Goal: Task Accomplishment & Management: Manage account settings

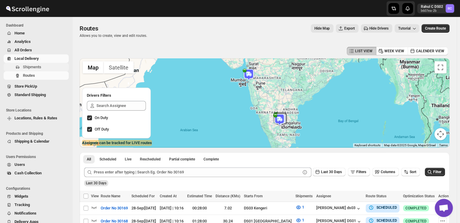
click at [41, 65] on span "Shipments" at bounding box center [45, 67] width 45 height 6
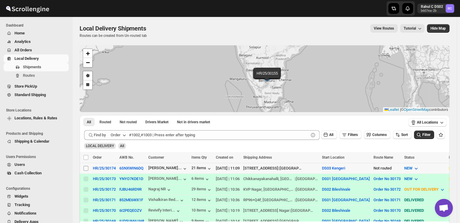
click at [86, 168] on input "Select shipment" at bounding box center [86, 168] width 5 height 5
checkbox input "true"
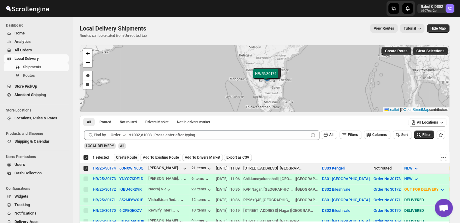
click at [128, 155] on span "Create Route" at bounding box center [126, 157] width 21 height 5
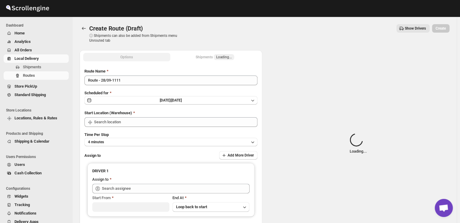
type input "DS03 Kengeri"
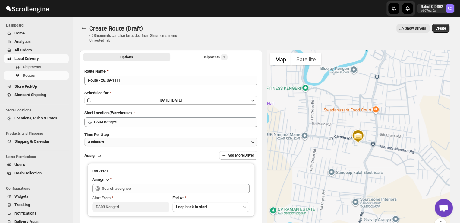
click at [114, 141] on button "4 minutes" at bounding box center [170, 142] width 173 height 8
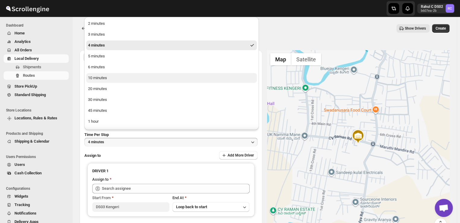
click at [111, 79] on button "10 minutes" at bounding box center [171, 78] width 171 height 10
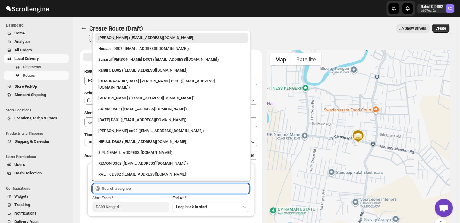
click at [138, 187] on input "text" at bounding box center [176, 188] width 148 height 10
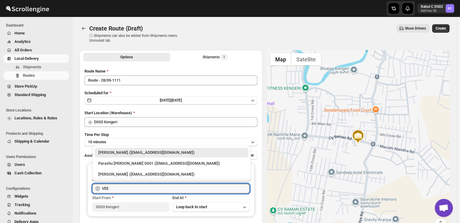
click at [166, 152] on div "[PERSON_NAME] ([EMAIL_ADDRESS][DOMAIN_NAME])" at bounding box center [171, 152] width 147 height 6
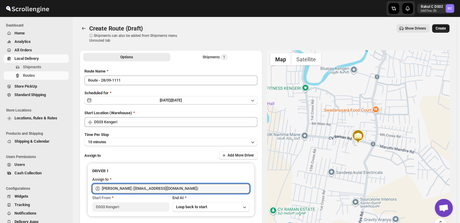
type input "[PERSON_NAME] ([EMAIL_ADDRESS][DOMAIN_NAME])"
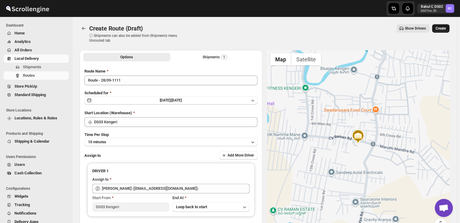
click at [446, 28] on span "Create" at bounding box center [441, 28] width 10 height 5
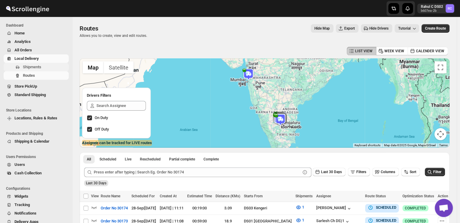
click at [47, 66] on span "Shipments" at bounding box center [45, 67] width 45 height 6
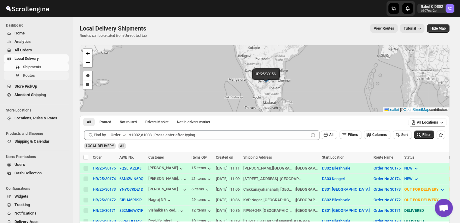
click at [32, 75] on span "Routes" at bounding box center [29, 75] width 12 height 5
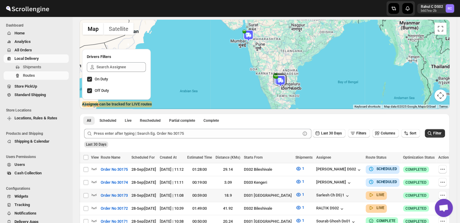
scroll to position [41, 0]
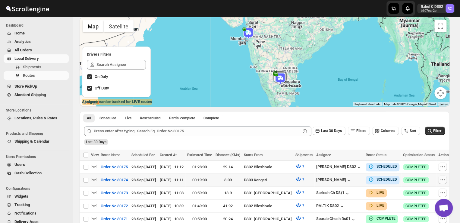
click at [443, 181] on icon "button" at bounding box center [443, 179] width 6 height 6
checkbox input "true"
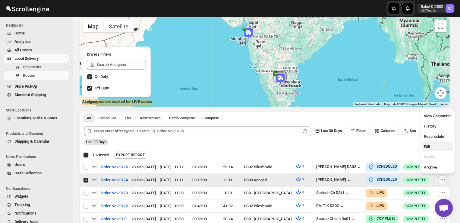
click at [428, 146] on span "Edit" at bounding box center [427, 146] width 6 height 5
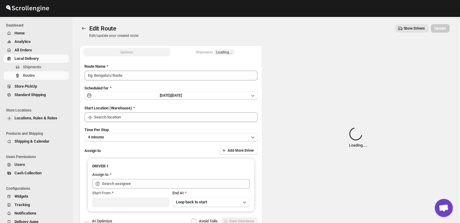
type input "Order No 30174"
type input "DS03 Kengeri"
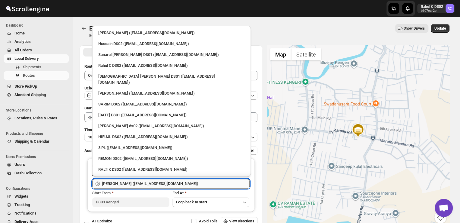
click at [182, 182] on input "[PERSON_NAME] ([EMAIL_ADDRESS][DOMAIN_NAME])" at bounding box center [176, 184] width 148 height 10
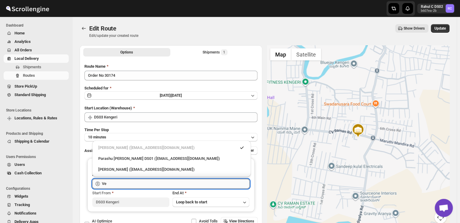
type input "V"
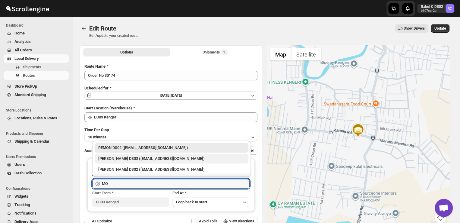
click at [153, 158] on div "[PERSON_NAME] DS03 ([EMAIL_ADDRESS][DOMAIN_NAME])" at bounding box center [171, 158] width 147 height 6
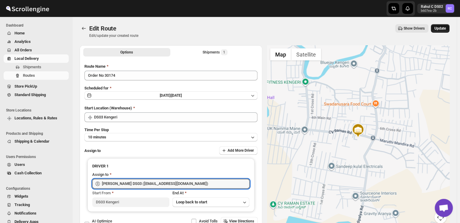
type input "[PERSON_NAME] DS03 ([EMAIL_ADDRESS][DOMAIN_NAME])"
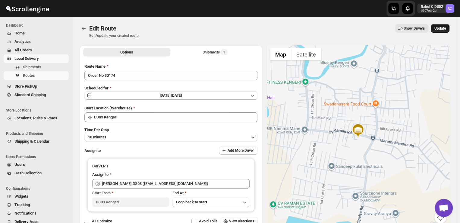
click at [446, 30] on span "Update" at bounding box center [440, 28] width 11 height 5
